Goal: Find specific page/section: Find specific page/section

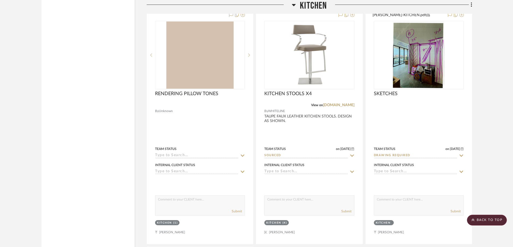
scroll to position [1669, 0]
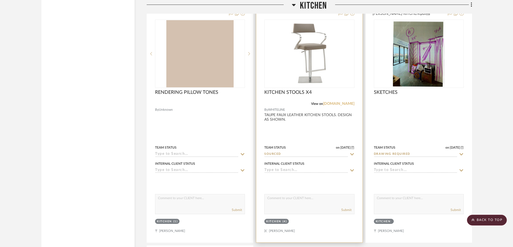
click at [331, 102] on link "whitelinemod.com" at bounding box center [338, 104] width 31 height 4
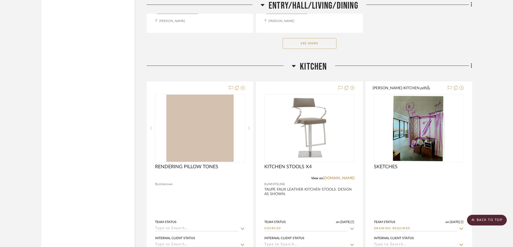
scroll to position [1625, 0]
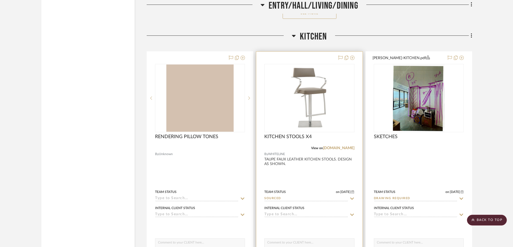
click at [326, 156] on div at bounding box center [309, 169] width 106 height 235
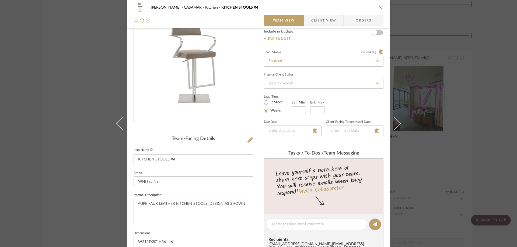
scroll to position [0, 0]
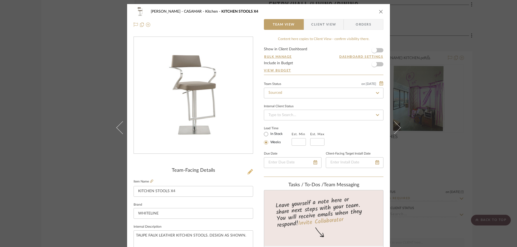
click at [247, 172] on icon at bounding box center [249, 171] width 5 height 5
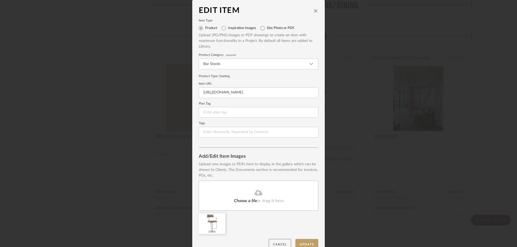
drag, startPoint x: 279, startPoint y: 245, endPoint x: 279, endPoint y: 242, distance: 2.7
click at [279, 245] on button "Cancel" at bounding box center [280, 244] width 22 height 11
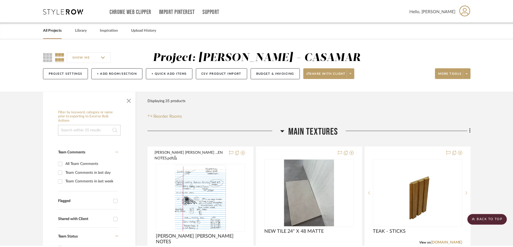
scroll to position [1625, 0]
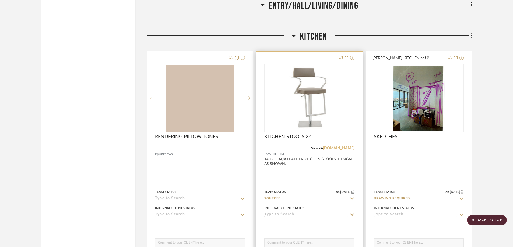
click at [333, 146] on link "whitelinemod.com" at bounding box center [338, 148] width 31 height 4
click at [335, 146] on link "whitelinemod.com" at bounding box center [338, 148] width 31 height 4
